Goal: Complete application form

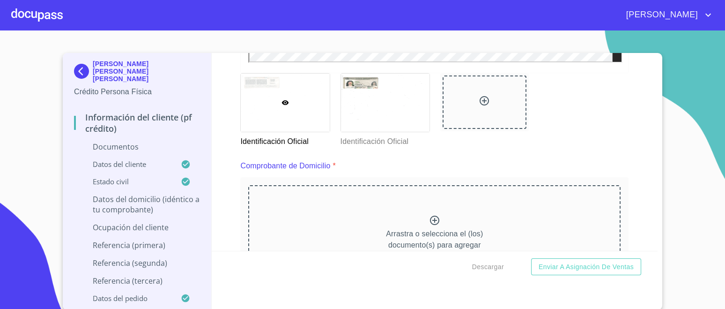
scroll to position [527, 0]
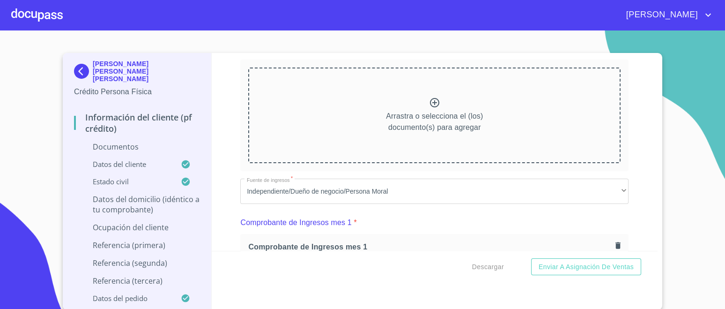
click at [434, 101] on icon at bounding box center [434, 102] width 9 height 9
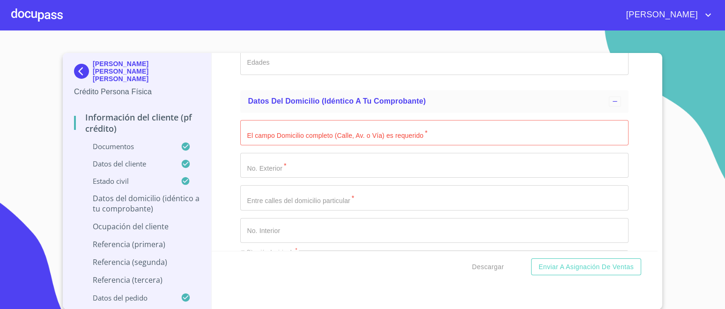
scroll to position [3729, 0]
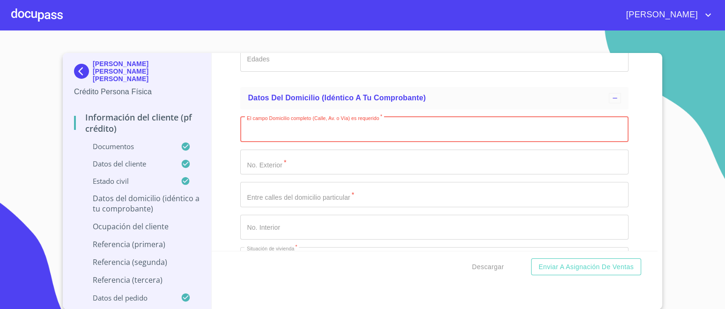
click at [366, 130] on input "Documento de identificación.   *" at bounding box center [434, 129] width 388 height 25
type input "[PERSON_NAME]"
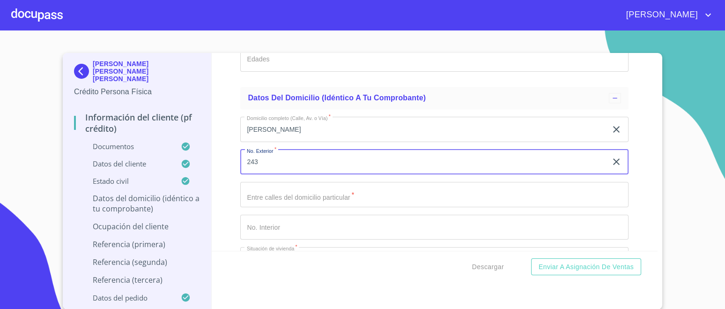
type input "243"
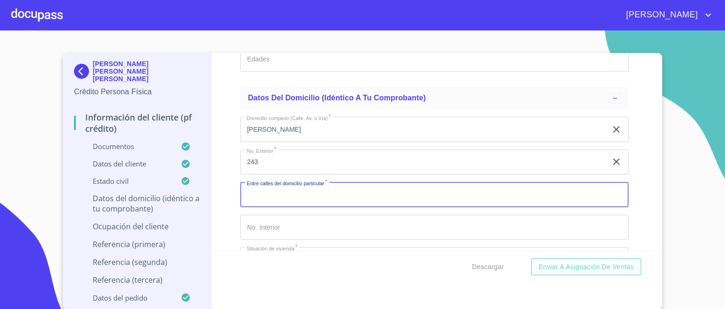
click at [309, 186] on input "Documento de identificación.   *" at bounding box center [434, 194] width 388 height 25
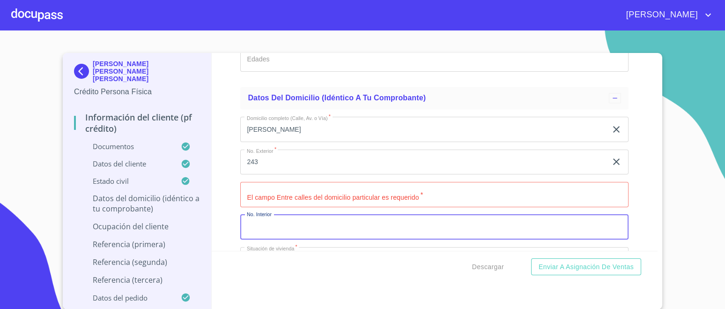
click at [356, 184] on input "Documento de identificación.   *" at bounding box center [434, 194] width 388 height 25
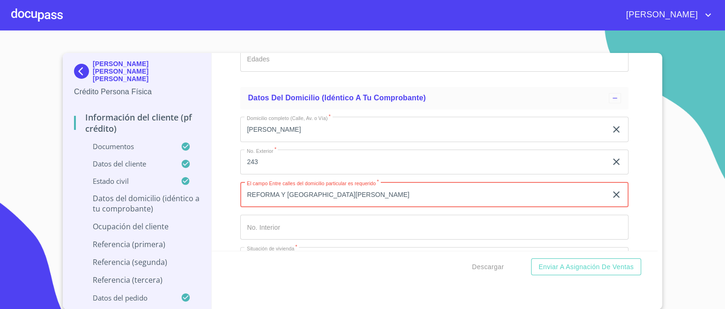
type input "REFORMA Y [GEOGRAPHIC_DATA][PERSON_NAME]"
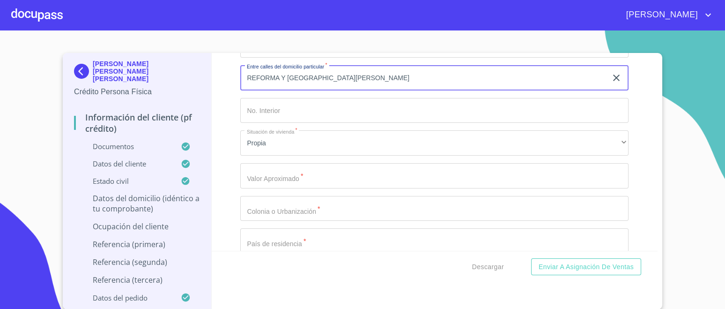
scroll to position [3845, 0]
click at [299, 173] on input "Documento de identificación.   *" at bounding box center [434, 175] width 388 height 25
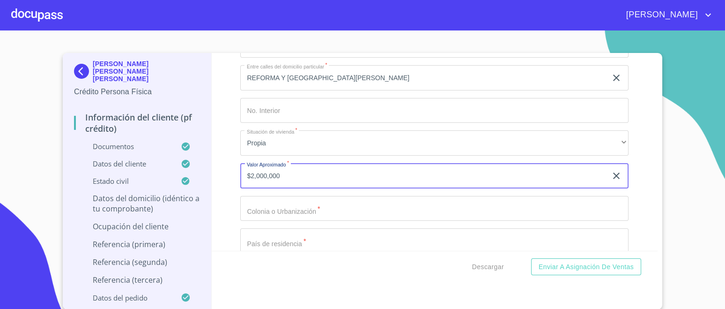
type input "$2,000,000"
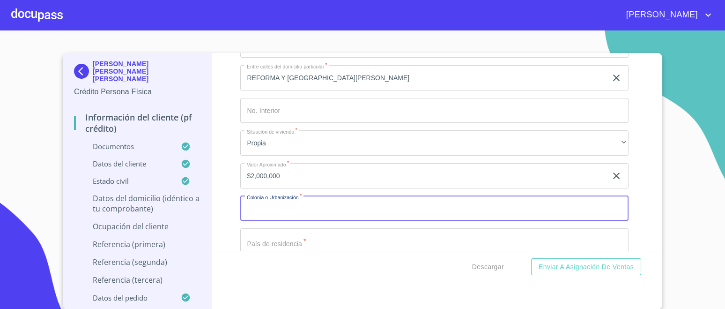
click at [295, 201] on input "Documento de identificación.   *" at bounding box center [434, 208] width 388 height 25
type input "CENTRO"
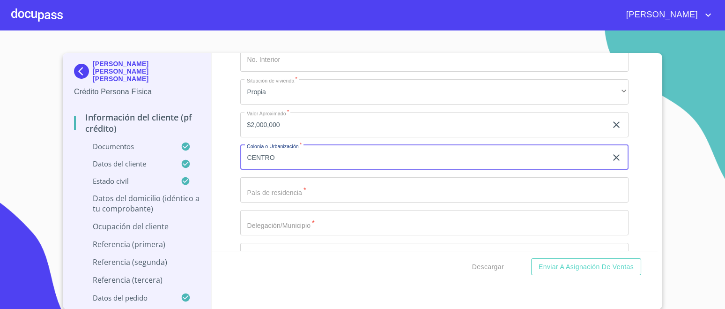
scroll to position [3962, 0]
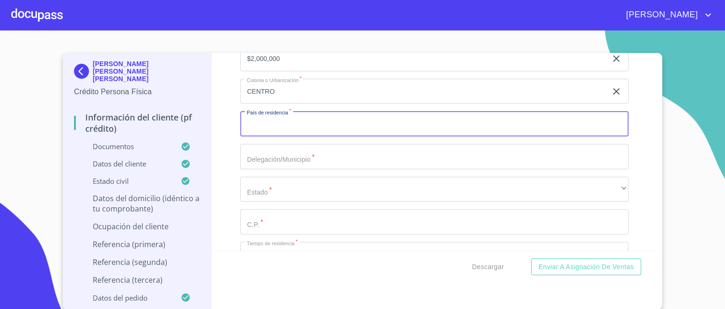
click at [307, 117] on input "Documento de identificación.   *" at bounding box center [434, 123] width 388 height 25
type input "[GEOGRAPHIC_DATA]"
click at [299, 155] on input "Documento de identificación.   *" at bounding box center [434, 156] width 388 height 25
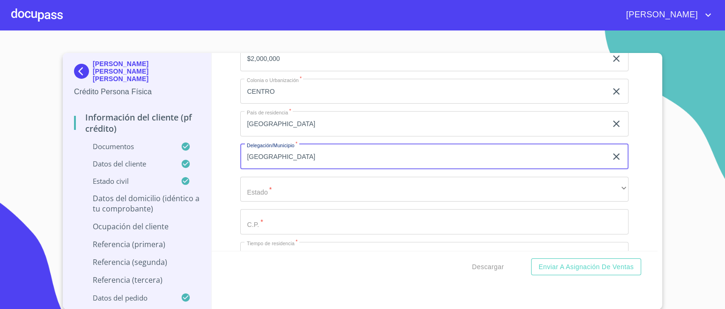
type input "[GEOGRAPHIC_DATA]"
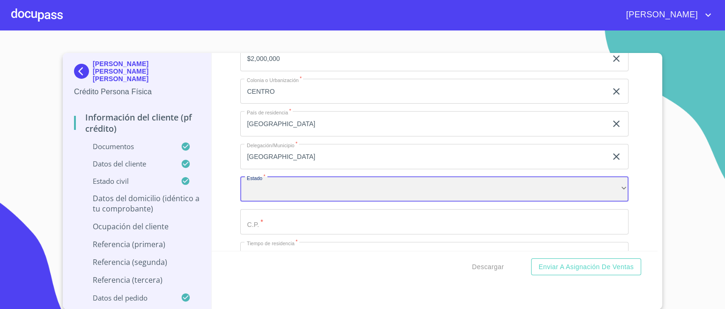
click at [309, 183] on div "​" at bounding box center [434, 189] width 388 height 25
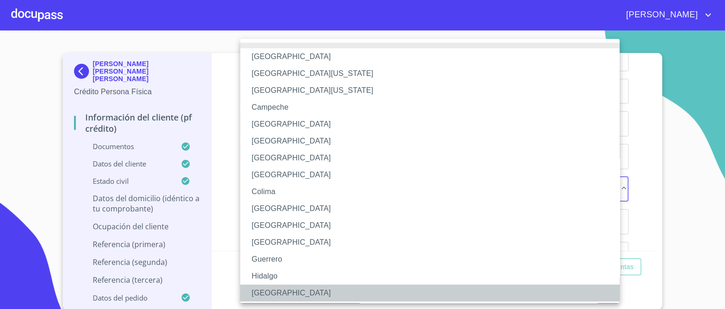
click at [259, 289] on li "[GEOGRAPHIC_DATA]" at bounding box center [434, 292] width 388 height 17
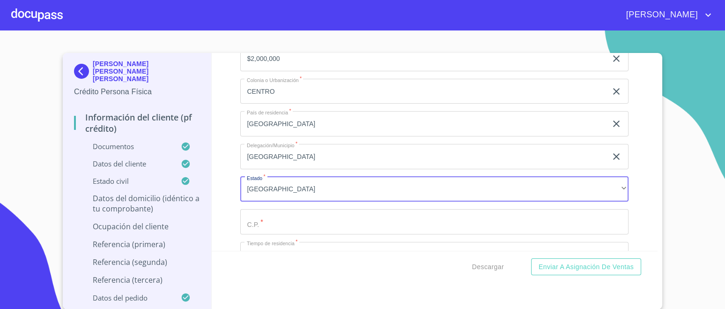
click at [281, 209] on input "Documento de identificación.   *" at bounding box center [434, 221] width 388 height 25
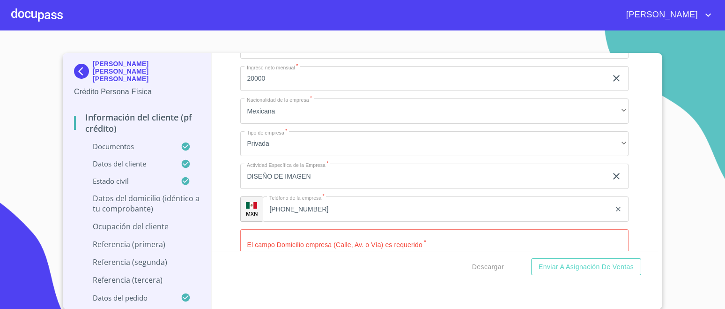
scroll to position [4431, 0]
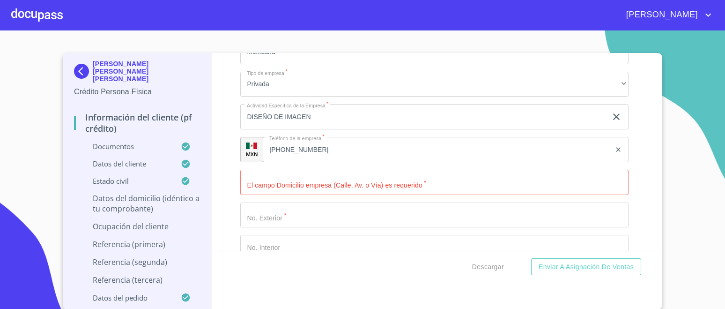
type input "44280"
click at [337, 175] on input "Documento de identificación.   *" at bounding box center [434, 182] width 388 height 25
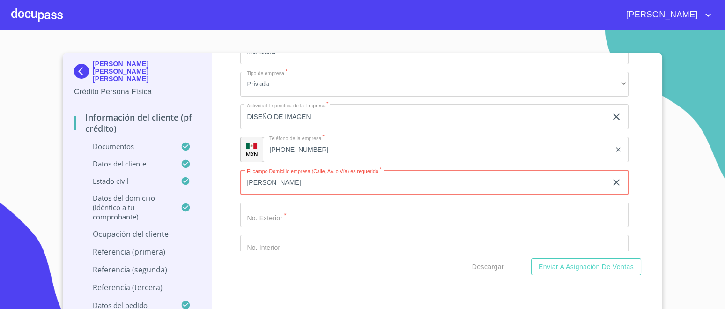
type input "[PERSON_NAME]"
click at [298, 202] on input "Documento de identificación.   *" at bounding box center [434, 214] width 388 height 25
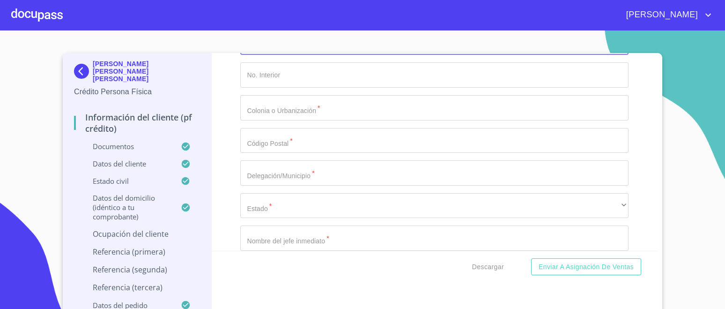
scroll to position [4607, 0]
type input "243"
click at [315, 99] on input "Documento de identificación.   *" at bounding box center [434, 103] width 388 height 25
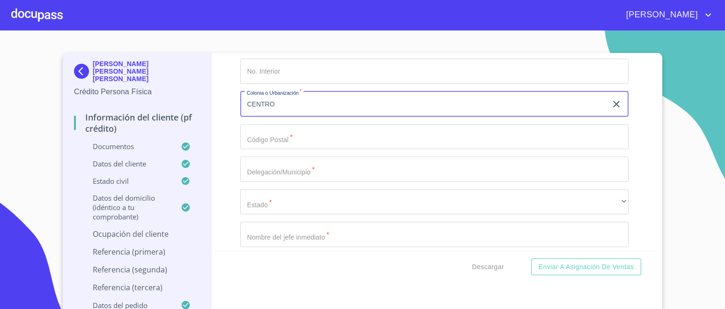
type input "CENTRO"
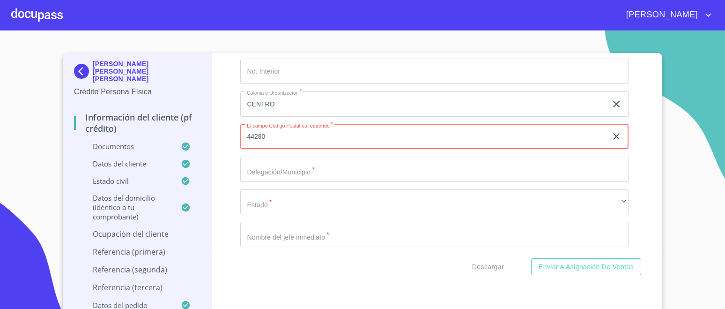
type input "44280"
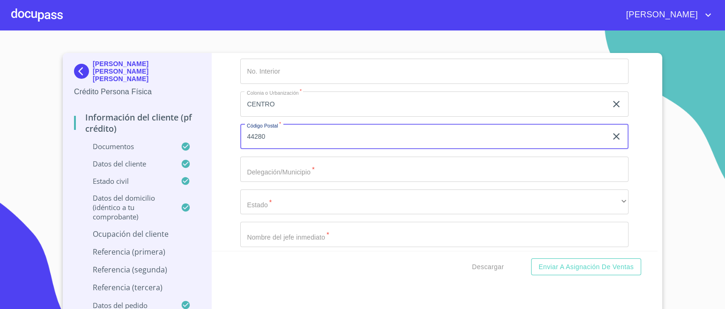
click at [302, 163] on input "Documento de identificación.   *" at bounding box center [434, 168] width 388 height 25
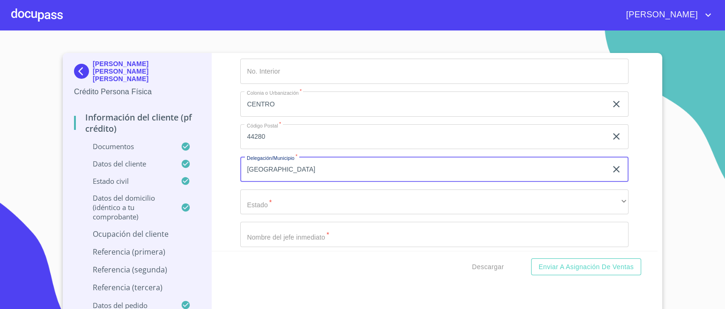
type input "[GEOGRAPHIC_DATA]"
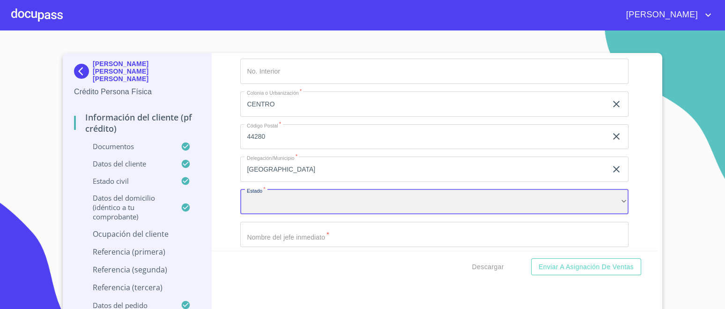
click at [284, 193] on div "​" at bounding box center [434, 201] width 388 height 25
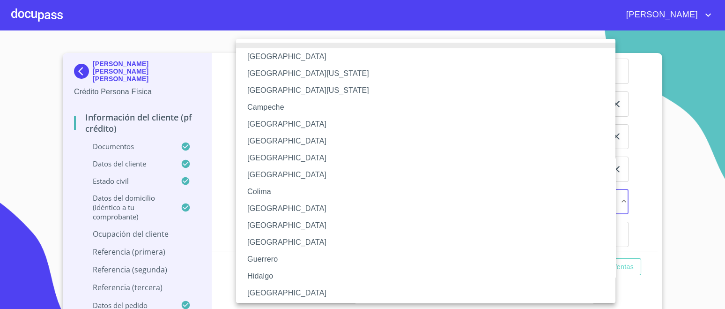
click at [260, 287] on li "[GEOGRAPHIC_DATA]" at bounding box center [430, 292] width 388 height 17
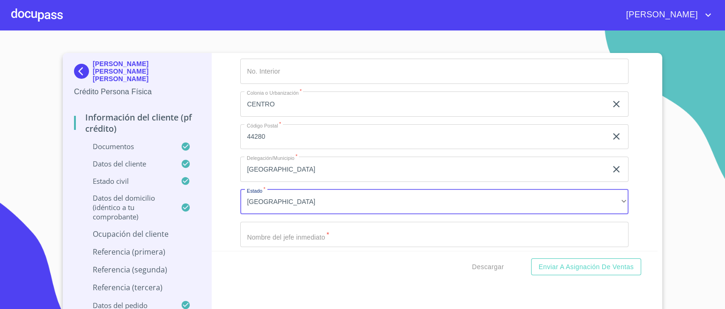
click at [274, 230] on input "Documento de identificación.   *" at bounding box center [434, 234] width 388 height 25
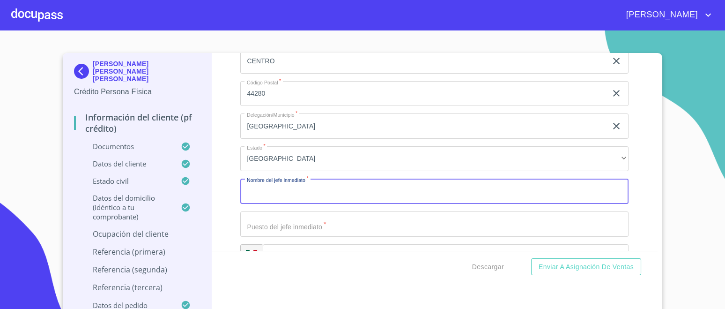
scroll to position [4665, 0]
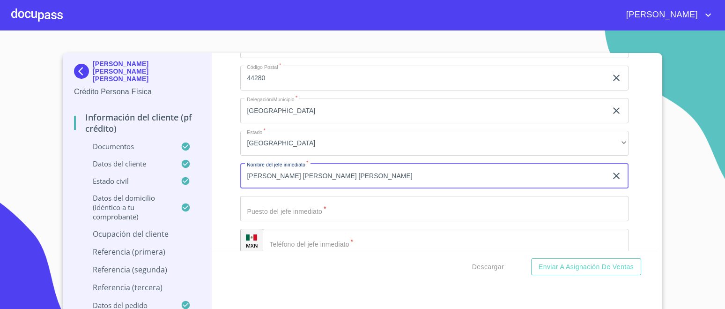
type input "[PERSON_NAME] [PERSON_NAME] [PERSON_NAME]"
click at [326, 209] on input "Documento de identificación.   *" at bounding box center [434, 208] width 388 height 25
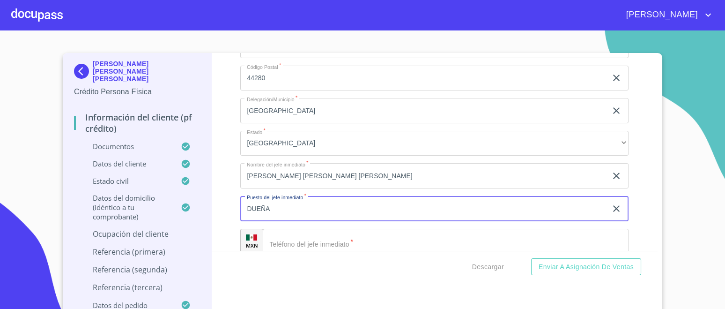
type input "DUEÑA"
click at [330, 238] on input "Documento de identificación.   *" at bounding box center [446, 241] width 366 height 25
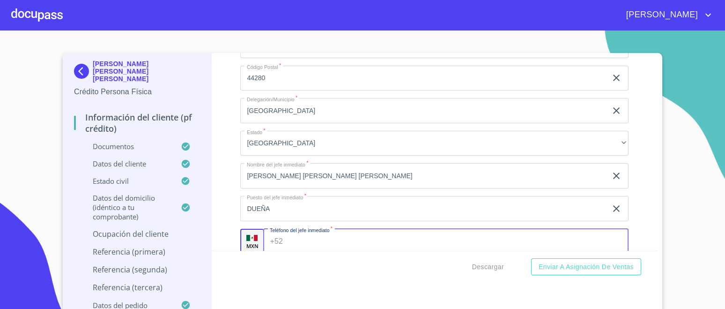
scroll to position [4723, 0]
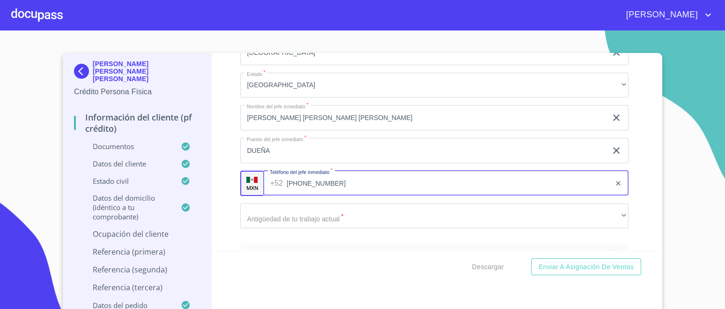
type input "[PHONE_NUMBER]"
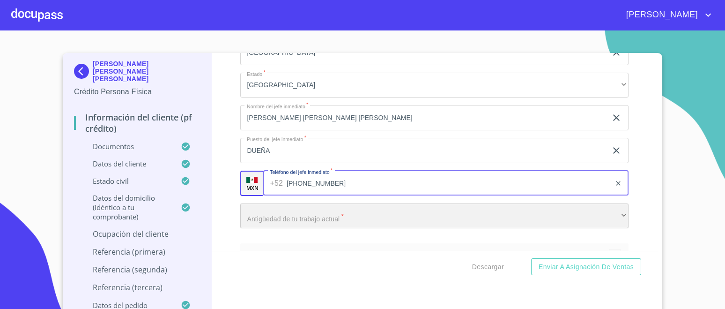
click at [297, 212] on div "​" at bounding box center [434, 215] width 388 height 25
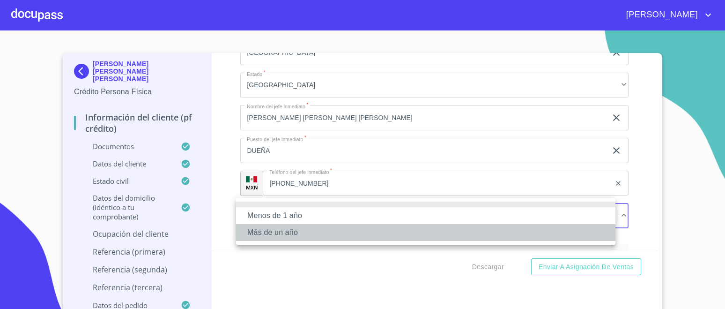
click at [290, 234] on li "Más de un año" at bounding box center [425, 232] width 379 height 17
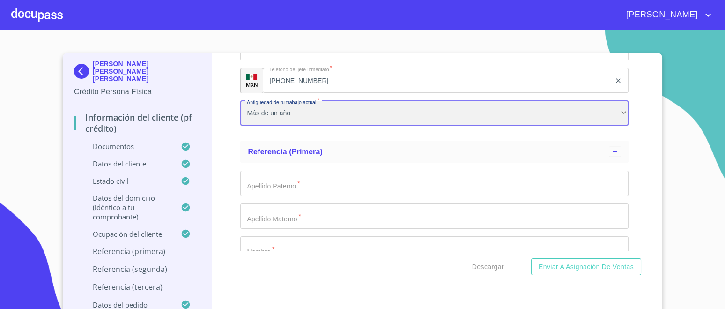
scroll to position [4841, 0]
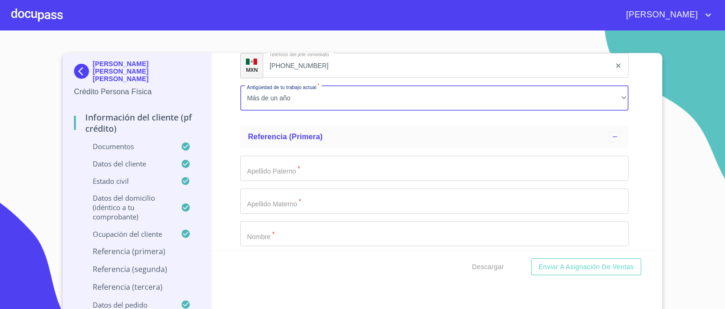
click at [291, 162] on input "Documento de identificación.   *" at bounding box center [434, 168] width 388 height 25
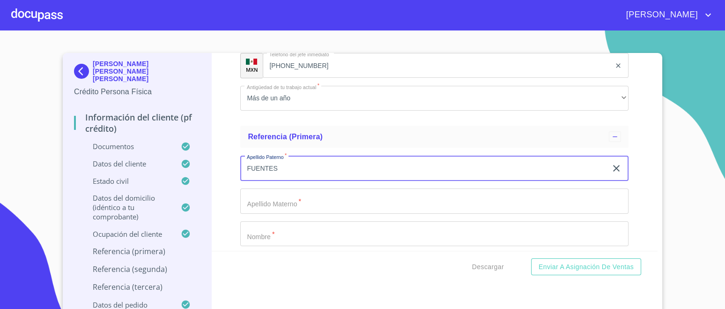
type input "FUENTES"
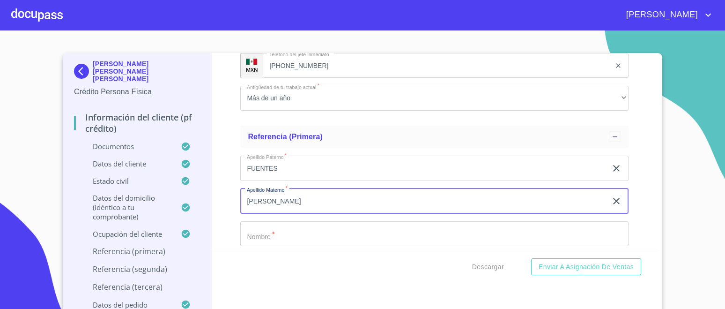
type input "[PERSON_NAME]"
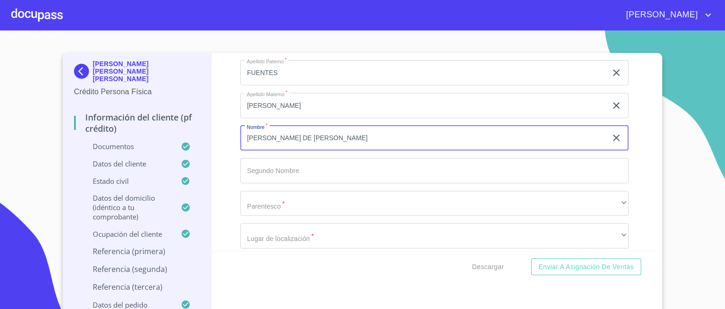
scroll to position [4958, 0]
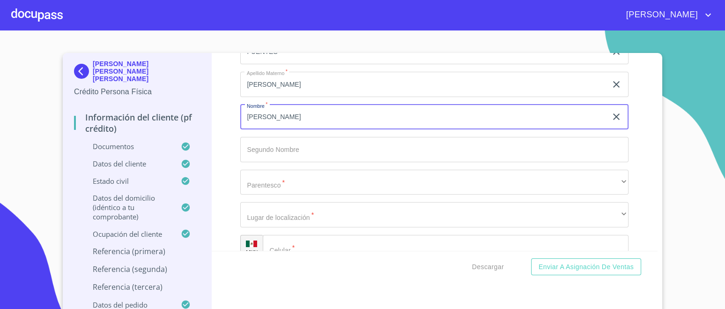
type input "[PERSON_NAME]"
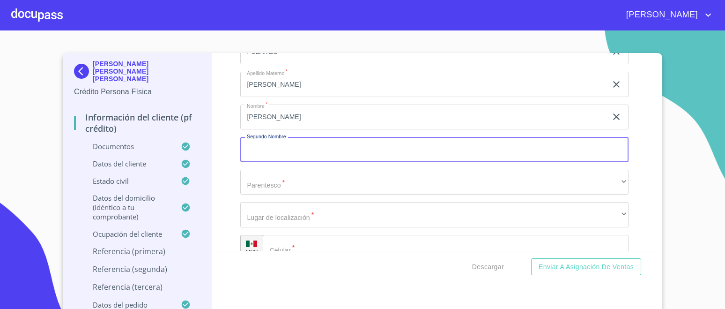
click at [338, 137] on input "Documento de identificación.   *" at bounding box center [434, 149] width 388 height 25
type input "DE [DEMOGRAPHIC_DATA]"
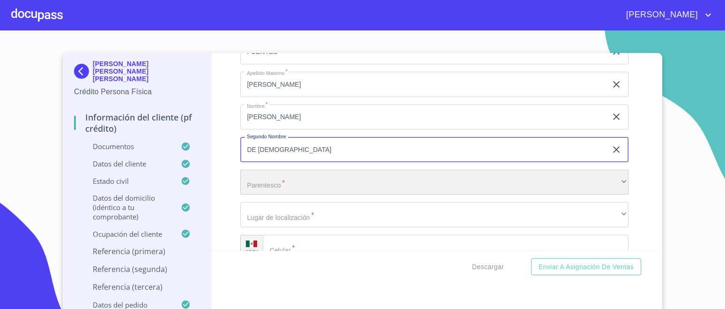
click at [310, 177] on div "​" at bounding box center [434, 182] width 388 height 25
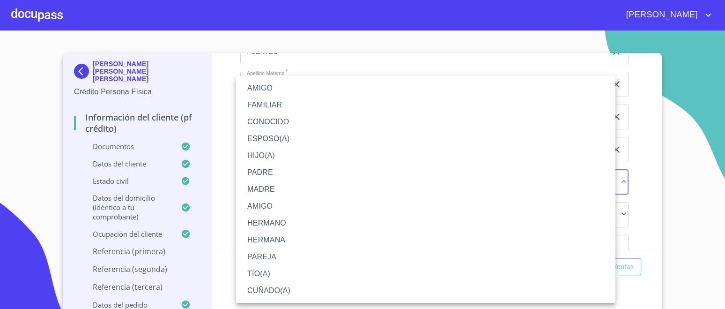
click at [278, 87] on li "AMIGO" at bounding box center [425, 88] width 379 height 17
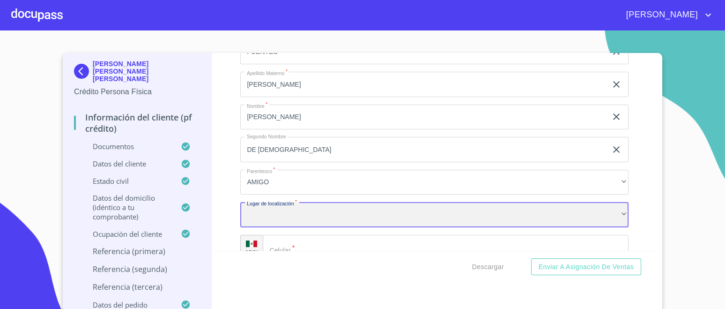
click at [261, 204] on div "​" at bounding box center [434, 214] width 388 height 25
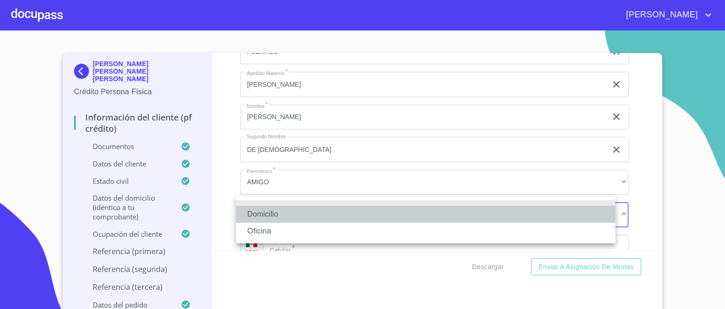
click at [267, 213] on li "Domicilio" at bounding box center [425, 214] width 379 height 17
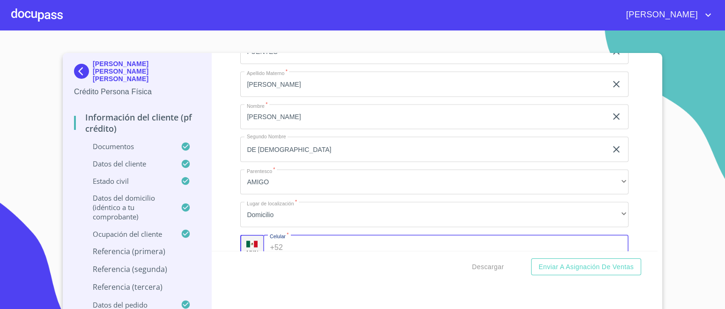
click at [281, 240] on div "+52 ​" at bounding box center [445, 247] width 365 height 25
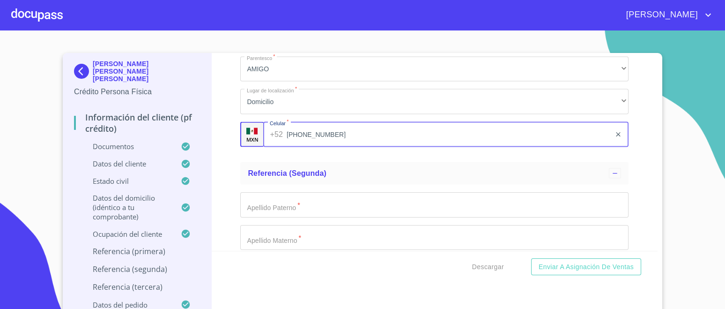
scroll to position [5075, 0]
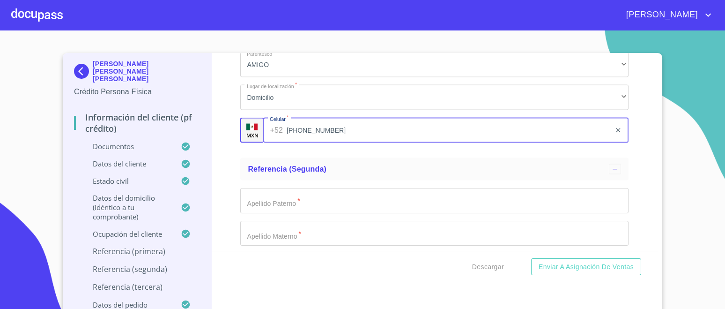
type input "[PHONE_NUMBER]"
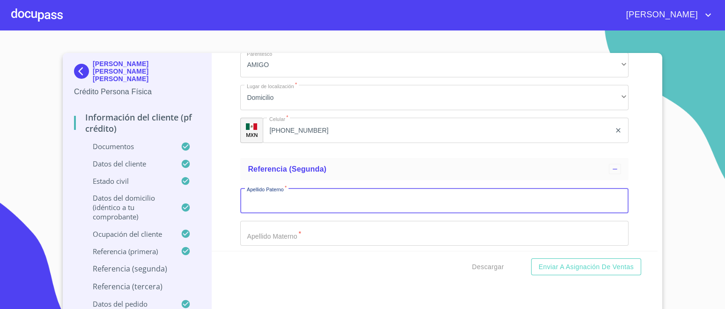
click at [293, 193] on input "Documento de identificación.   *" at bounding box center [434, 200] width 388 height 25
type input "CRUZ"
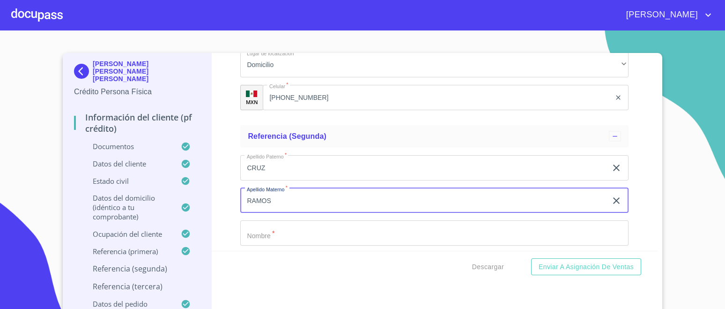
scroll to position [5134, 0]
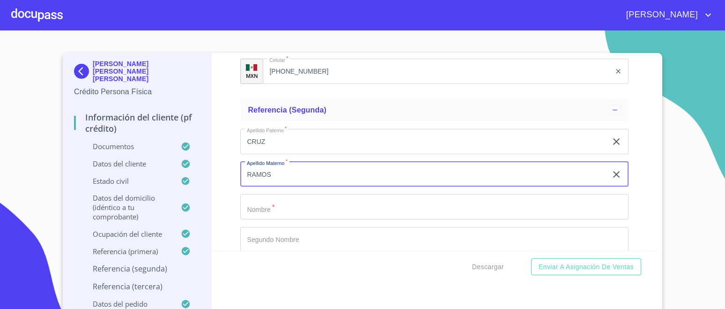
type input "RAMOS"
click at [297, 198] on input "Documento de identificación.   *" at bounding box center [434, 206] width 388 height 25
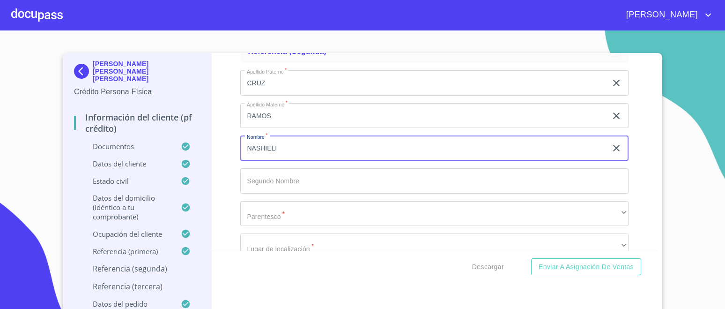
scroll to position [5250, 0]
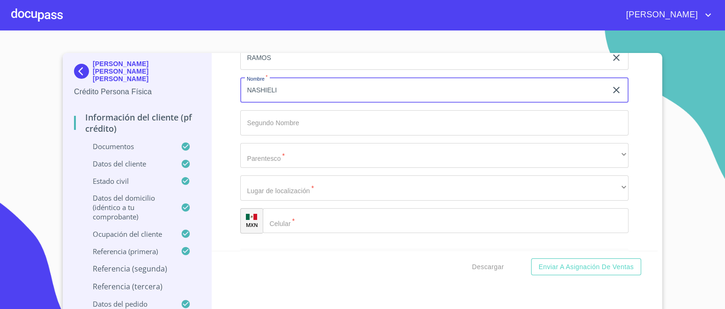
type input "NASHIELI"
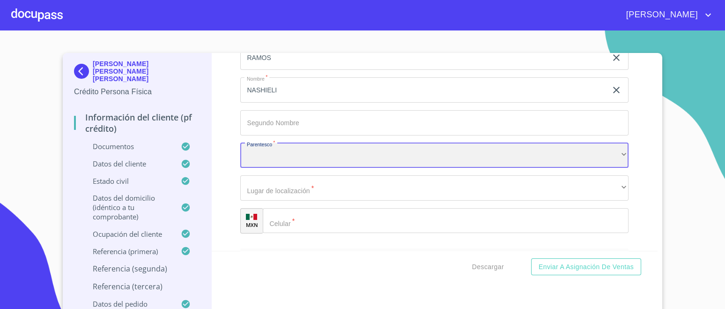
click at [279, 150] on div "​" at bounding box center [434, 155] width 388 height 25
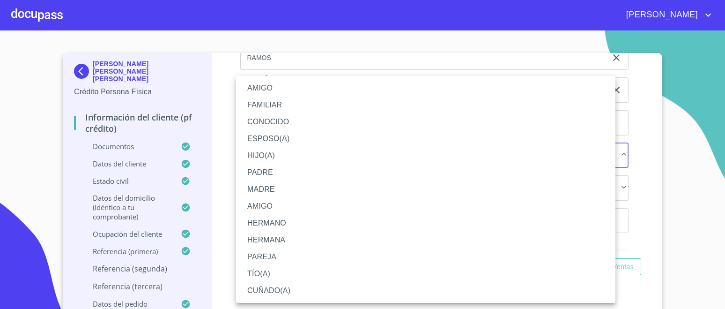
click at [266, 85] on li "AMIGO" at bounding box center [425, 88] width 379 height 17
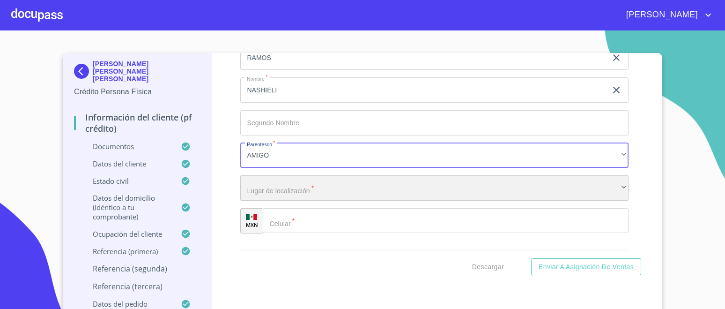
click at [265, 178] on div "​" at bounding box center [434, 187] width 388 height 25
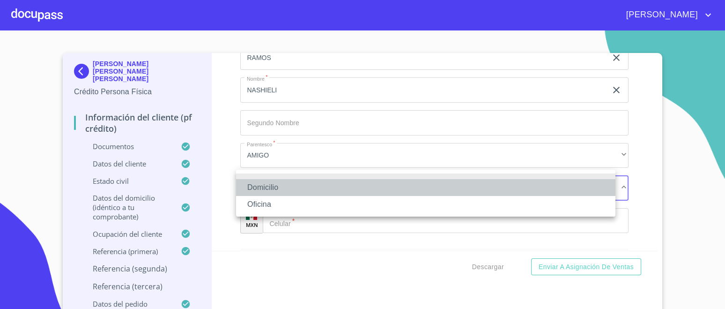
click at [263, 186] on li "Domicilio" at bounding box center [425, 187] width 379 height 17
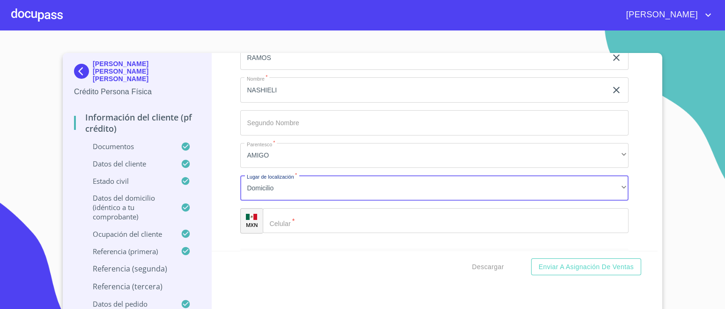
click at [298, 212] on input "Documento de identificación.   *" at bounding box center [446, 220] width 366 height 25
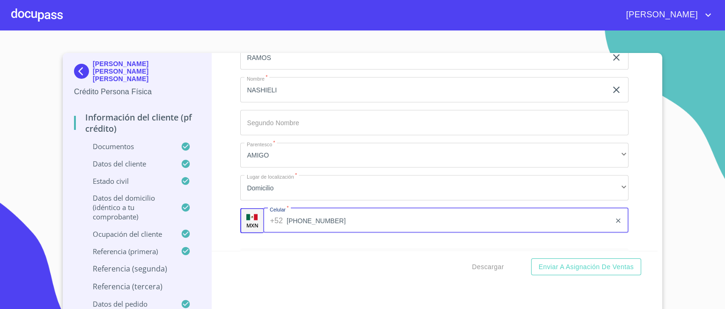
scroll to position [5368, 0]
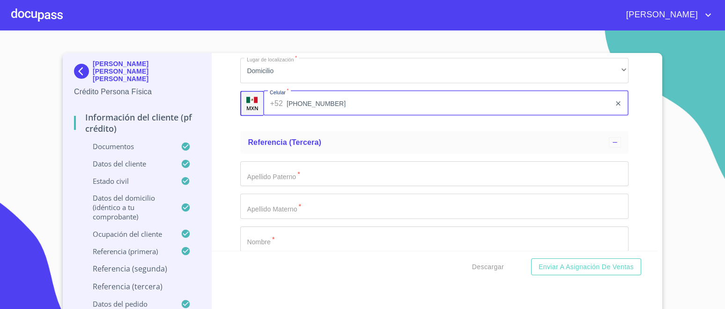
type input "[PHONE_NUMBER]"
click at [283, 165] on input "Documento de identificación.   *" at bounding box center [434, 173] width 388 height 25
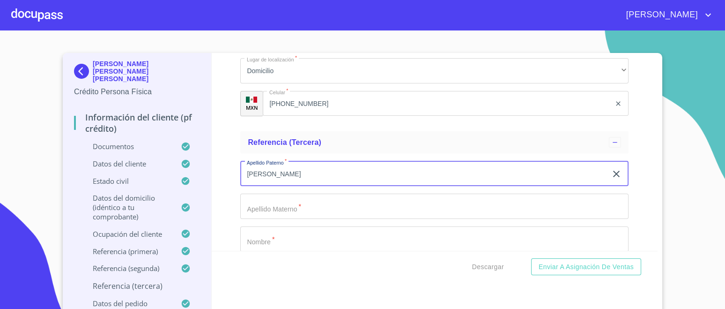
type input "[PERSON_NAME]"
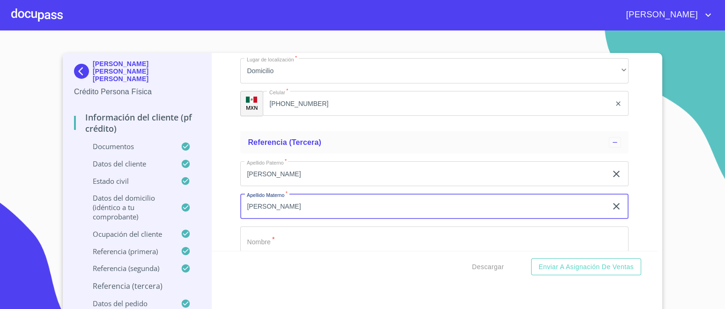
type input "[PERSON_NAME]"
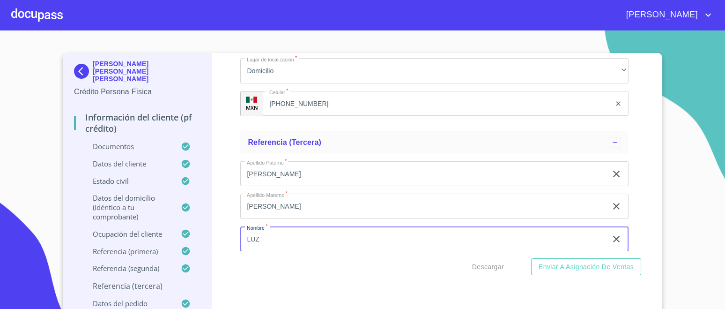
type input "LUZ"
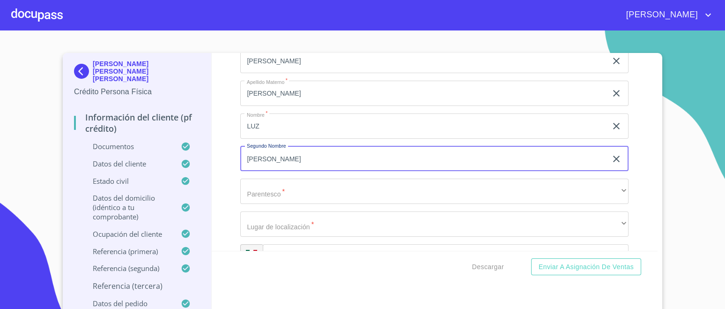
type input "[PERSON_NAME]"
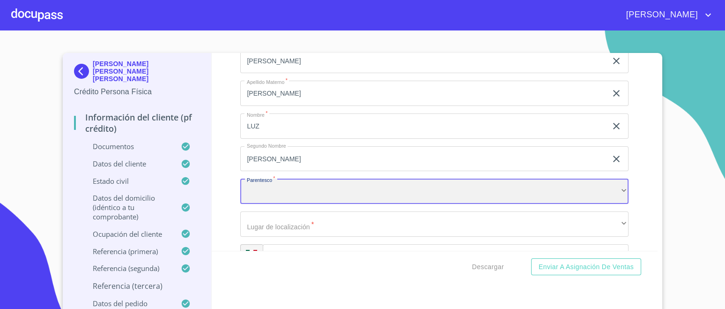
click at [294, 180] on div "​" at bounding box center [434, 190] width 388 height 25
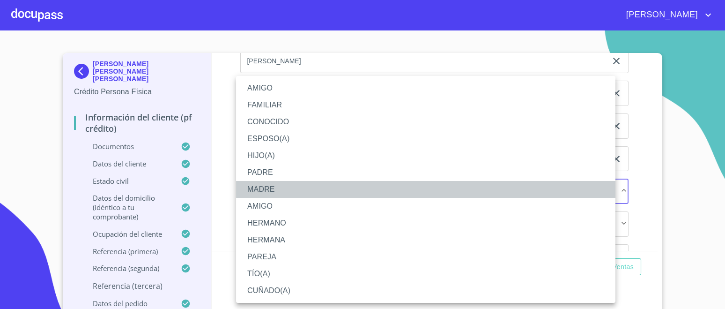
click at [274, 187] on li "MADRE" at bounding box center [425, 189] width 379 height 17
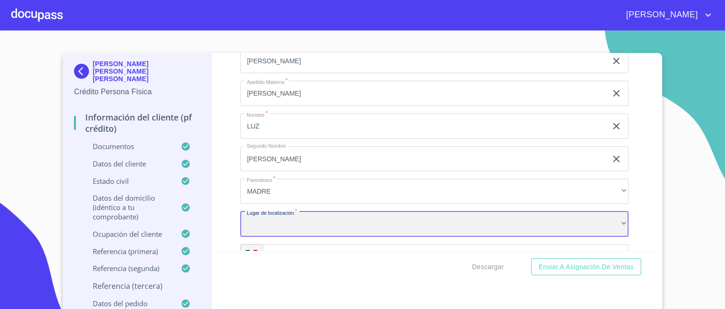
click at [279, 219] on div "​" at bounding box center [434, 223] width 388 height 25
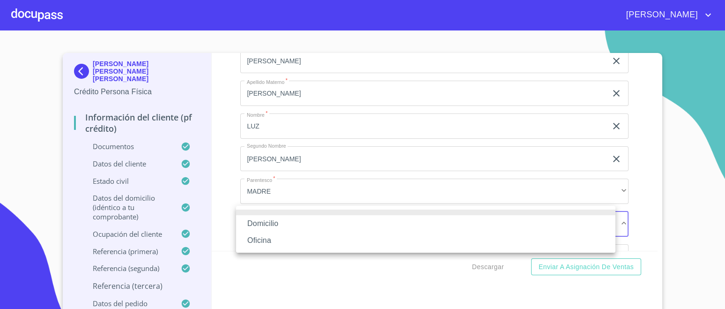
click at [274, 220] on li "Domicilio" at bounding box center [425, 223] width 379 height 17
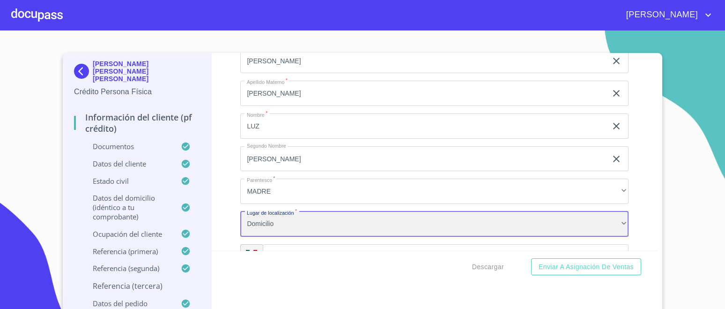
scroll to position [5539, 0]
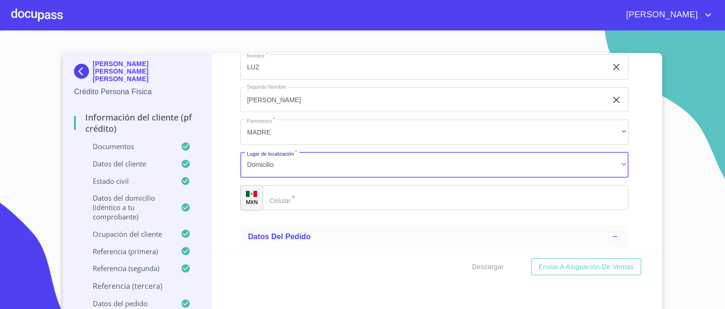
click at [284, 193] on input "Documento de identificación.   *" at bounding box center [446, 197] width 366 height 25
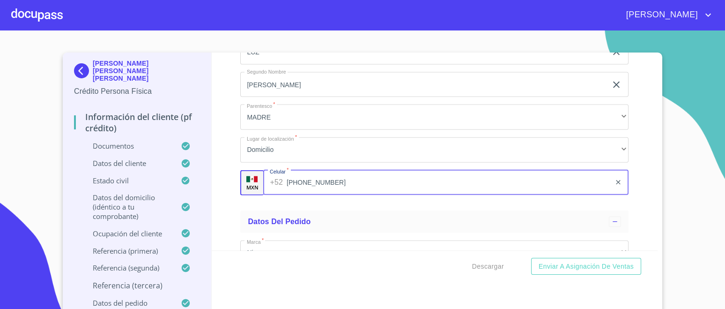
scroll to position [5528, 0]
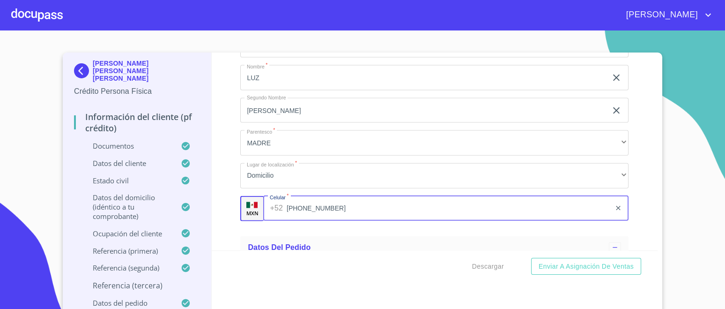
type input "[PHONE_NUMBER]"
click at [639, 153] on div "Información del cliente (PF crédito) Documentos Documento de identificación.   …" at bounding box center [435, 151] width 446 height 198
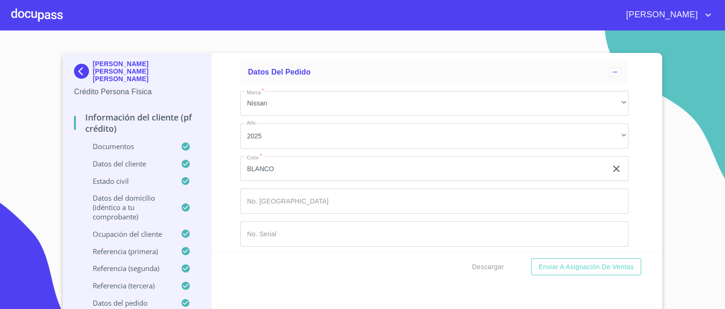
scroll to position [0, 0]
click at [599, 265] on span "Enviar a Asignación de Ventas" at bounding box center [586, 267] width 95 height 12
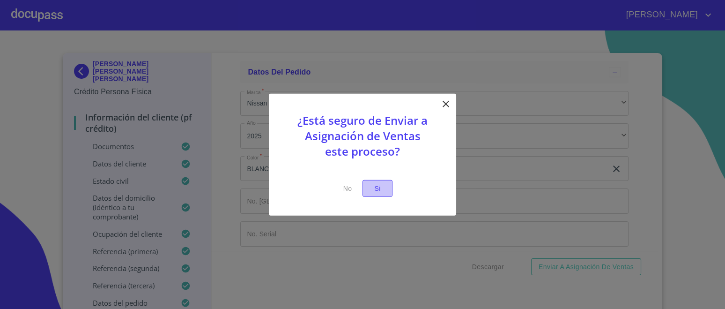
click at [374, 188] on span "Si" at bounding box center [377, 188] width 15 height 12
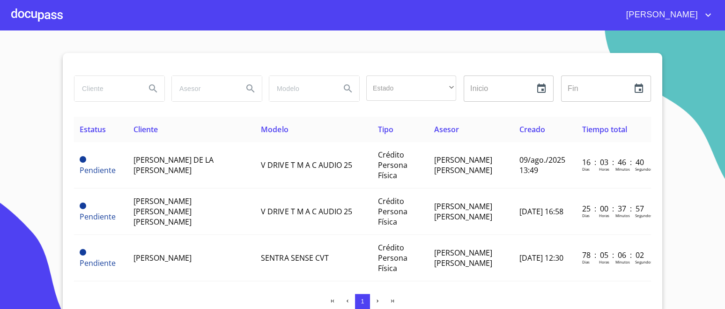
scroll to position [117, 0]
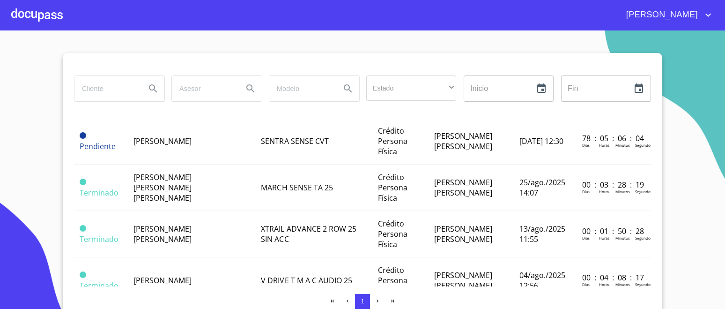
click at [202, 188] on td "[PERSON_NAME] [PERSON_NAME] [PERSON_NAME]" at bounding box center [192, 187] width 128 height 46
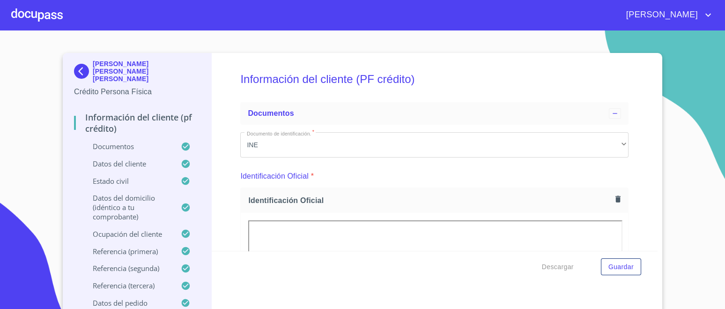
click at [550, 267] on span "Descargar" at bounding box center [558, 267] width 32 height 12
